Goal: Use online tool/utility: Use online tool/utility

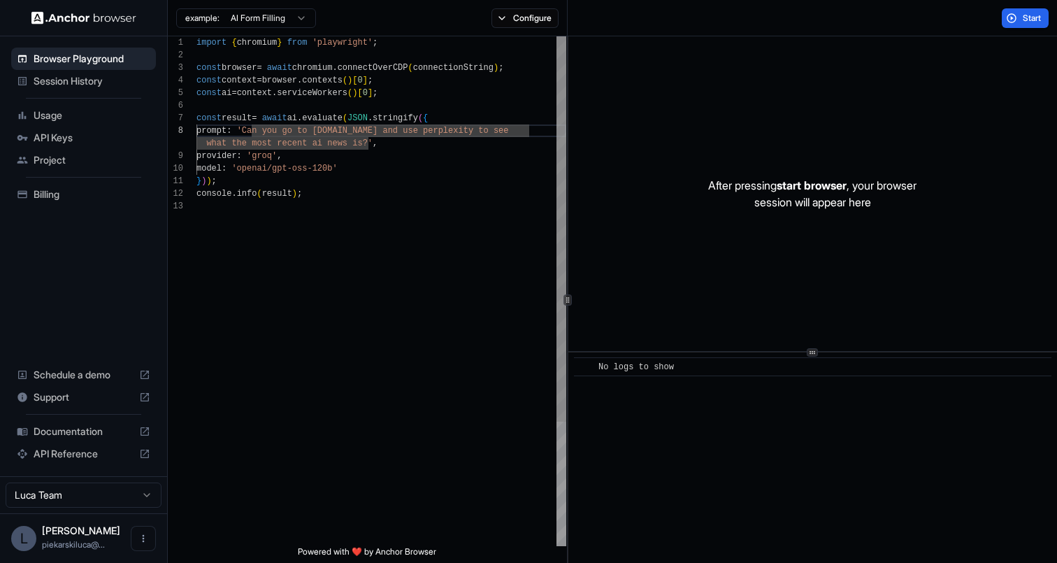
scroll to position [88, 0]
click at [353, 169] on div "import { chromium } from 'playwright' ; const browser = await chromium . connec…" at bounding box center [381, 372] width 370 height 673
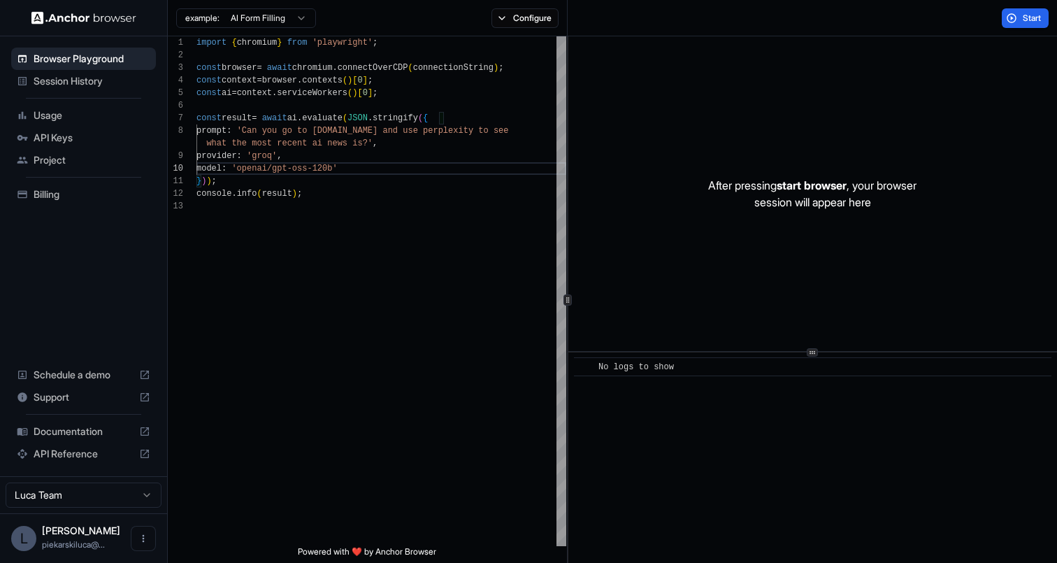
click at [264, 23] on html "**********" at bounding box center [528, 281] width 1057 height 563
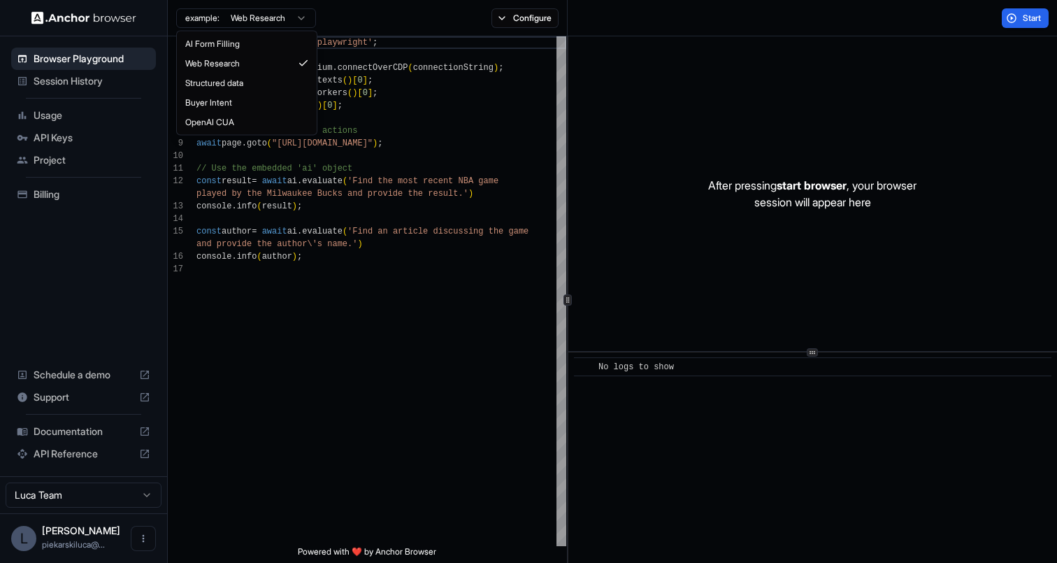
click at [245, 21] on html "Browser Playground Session History Usage API Keys Project Billing Schedule a de…" at bounding box center [528, 281] width 1057 height 563
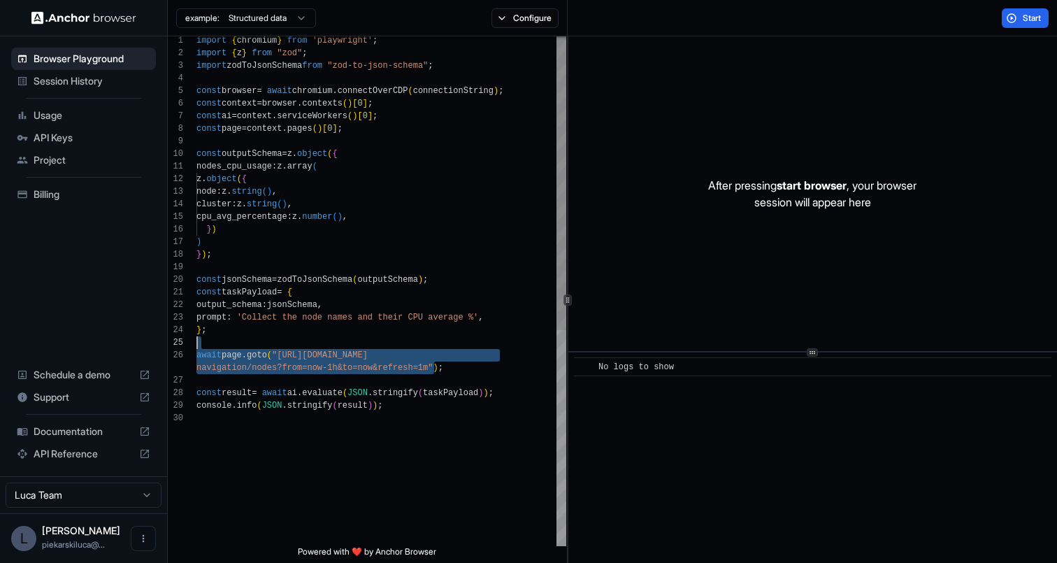
scroll to position [63, 0]
drag, startPoint x: 435, startPoint y: 365, endPoint x: 281, endPoint y: 351, distance: 154.5
click at [281, 351] on div "const browser = await chromium . connectOverCDP ( connectionString ) ; const co…" at bounding box center [381, 477] width 370 height 887
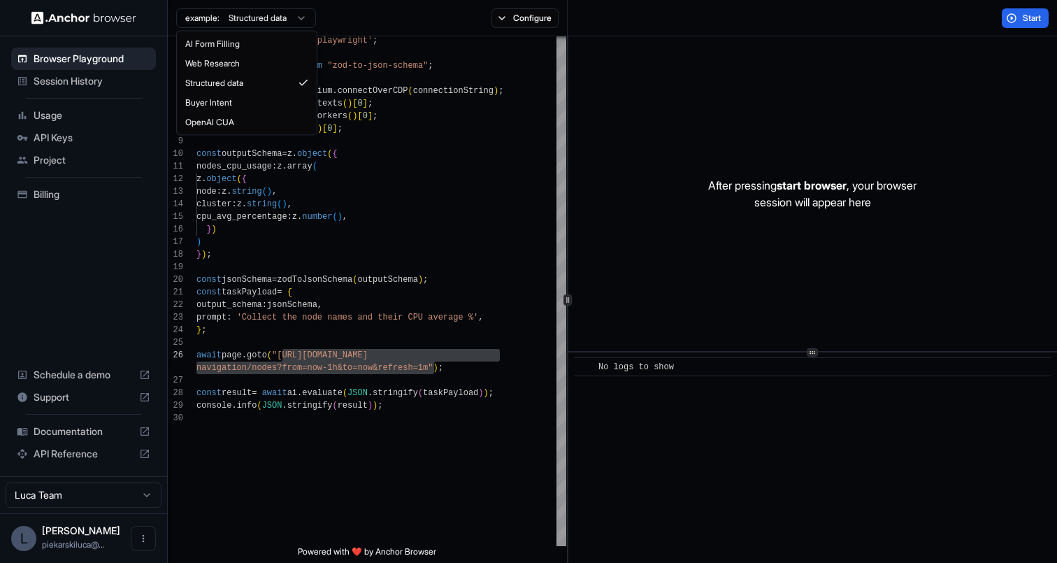
click at [243, 23] on html "Browser Playground Session History Usage API Keys Project Billing Schedule a de…" at bounding box center [528, 281] width 1057 height 563
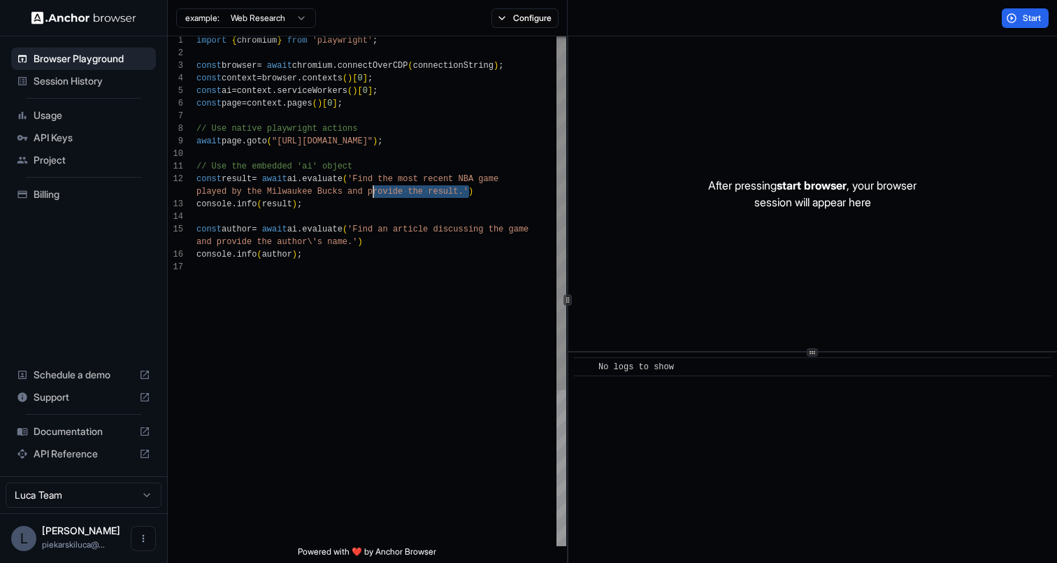
scroll to position [13, 0]
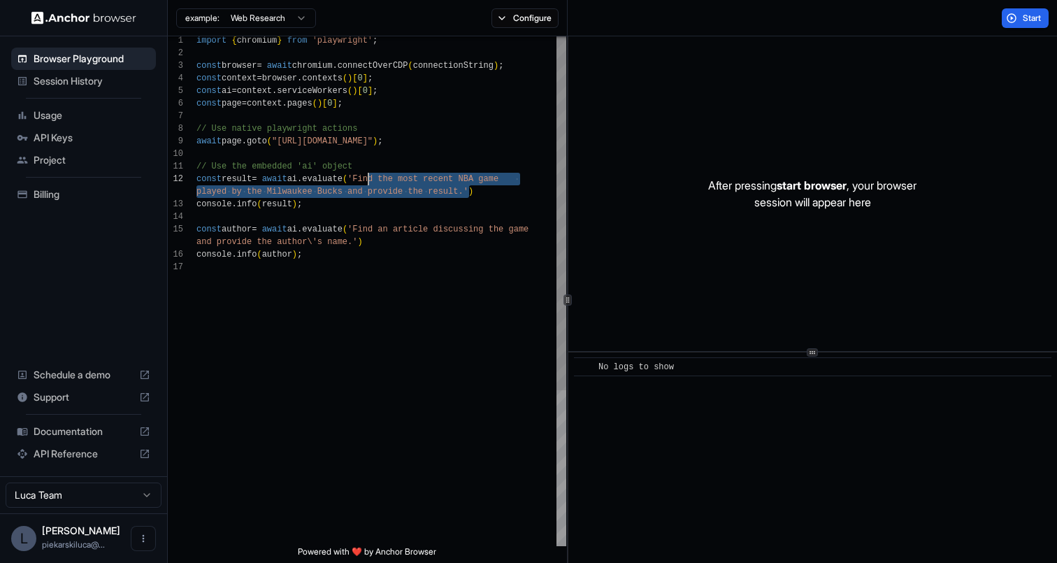
drag, startPoint x: 468, startPoint y: 192, endPoint x: 370, endPoint y: 179, distance: 99.5
click at [370, 179] on div "import { chromium } from 'playwright' ; const browser = await chromium . connec…" at bounding box center [381, 402] width 370 height 736
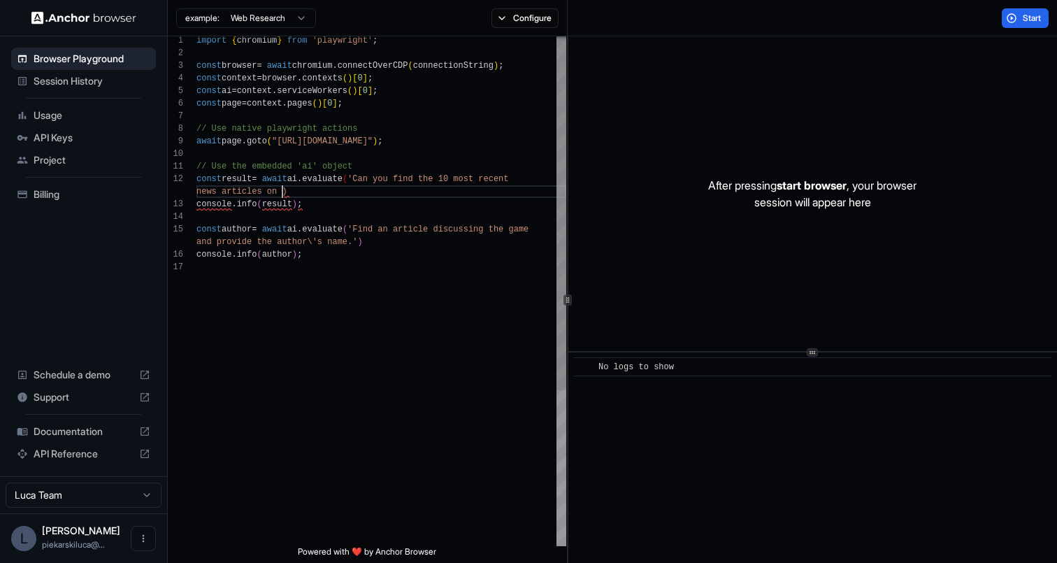
click at [460, 176] on div "import { chromium } from 'playwright' ; const browser = await chromium . connec…" at bounding box center [381, 402] width 370 height 736
click at [257, 188] on div "import { chromium } from 'playwright' ; const browser = await chromium . connec…" at bounding box center [381, 402] width 370 height 736
type textarea "**********"
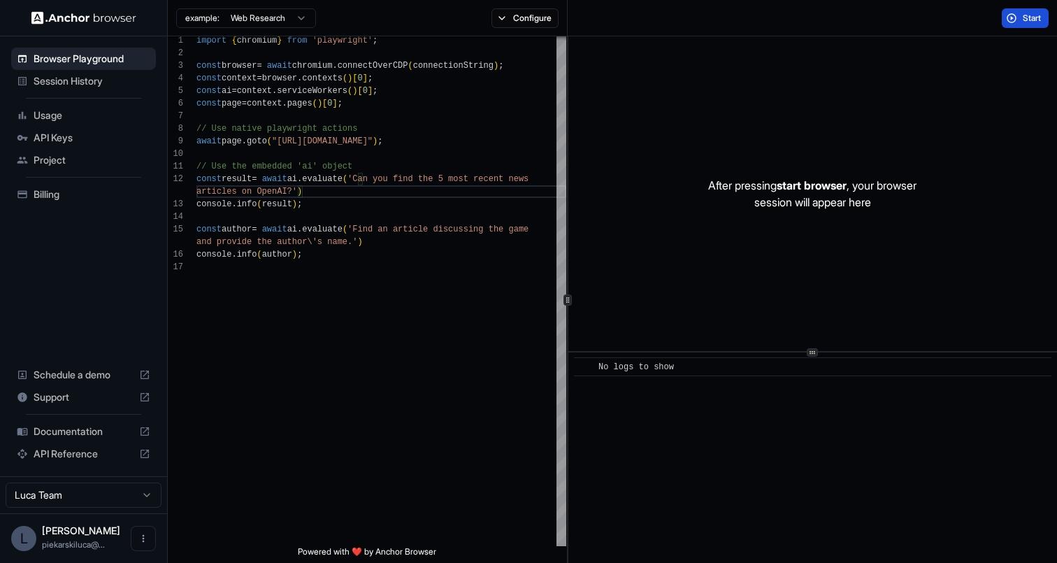
click at [1026, 24] on button "Start" at bounding box center [1025, 18] width 47 height 20
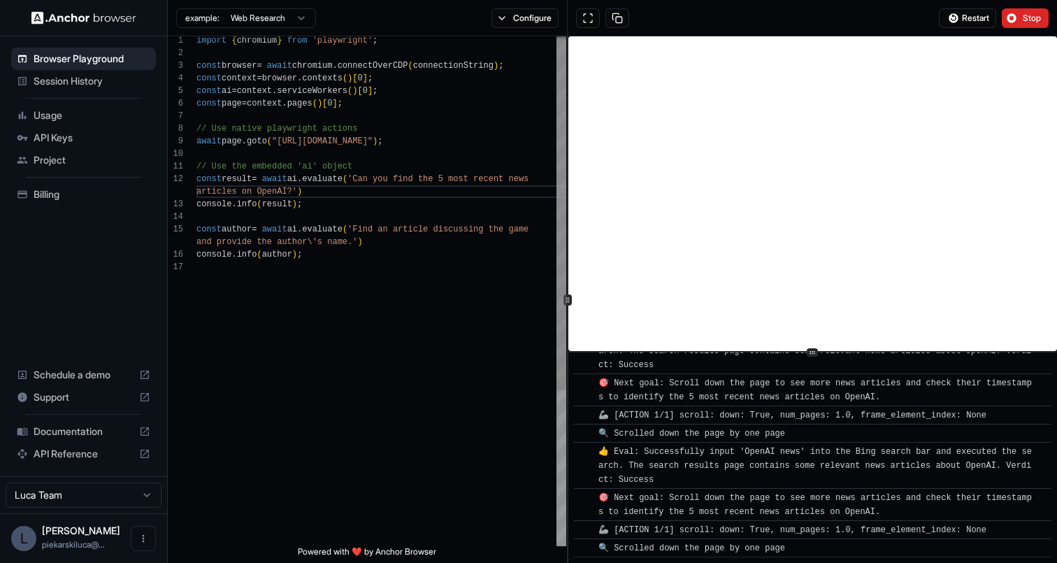
scroll to position [4987, 0]
click at [1025, 18] on span "Stop" at bounding box center [1033, 18] width 20 height 11
